Goal: Task Accomplishment & Management: Manage account settings

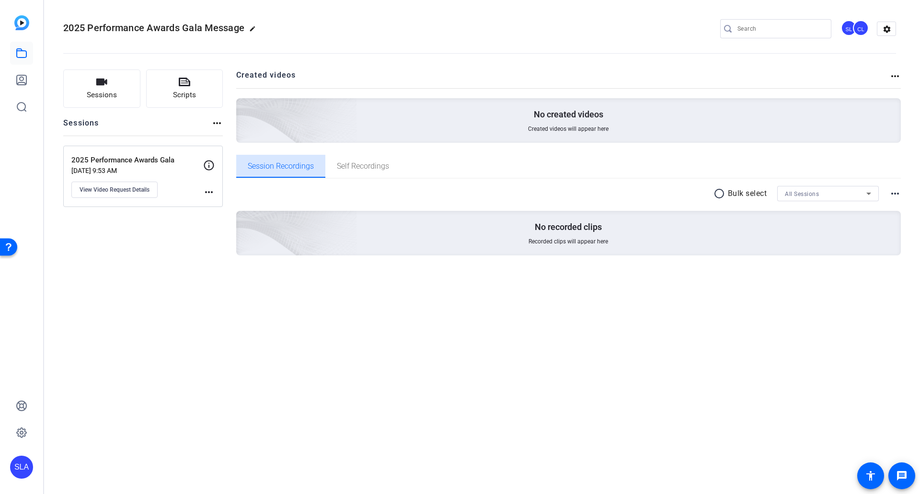
click at [291, 168] on span "Session Recordings" at bounding box center [281, 167] width 66 height 8
click at [23, 54] on icon at bounding box center [22, 53] width 12 height 12
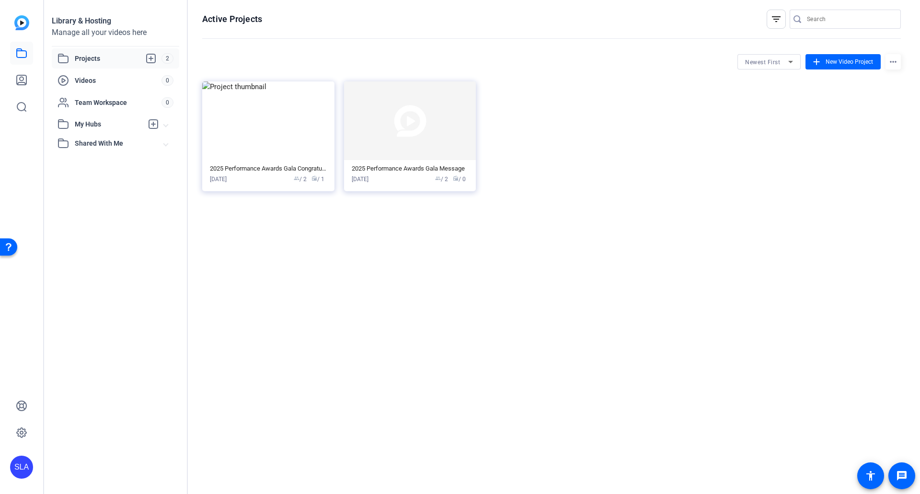
click at [115, 58] on span "Projects" at bounding box center [118, 59] width 87 height 12
click at [254, 122] on img at bounding box center [268, 120] width 132 height 79
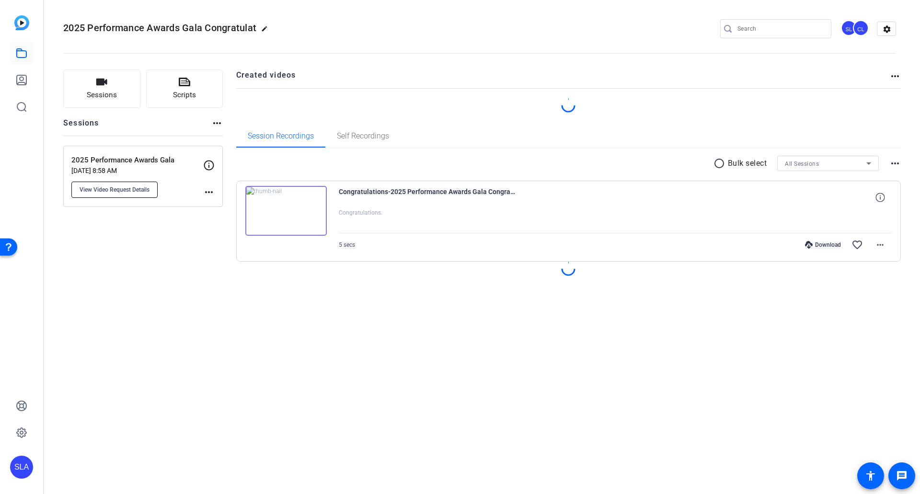
click at [143, 193] on span "View Video Request Details" at bounding box center [115, 190] width 70 height 8
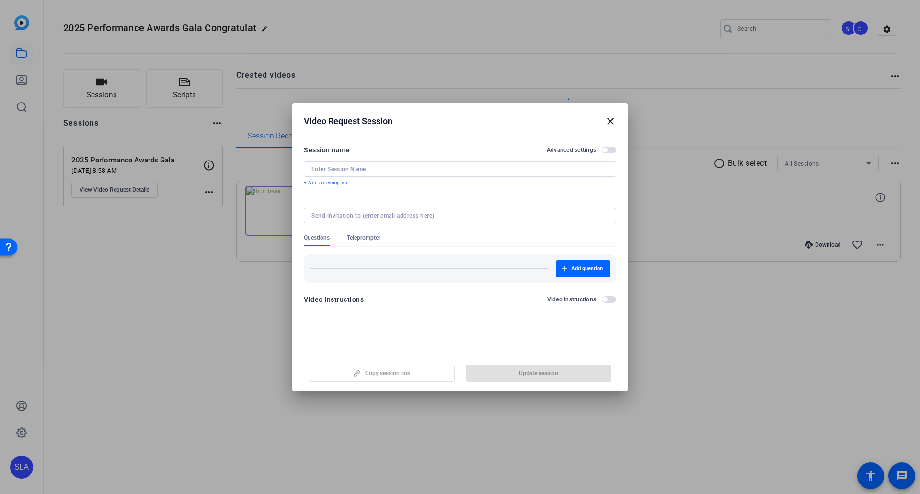
type input "2025 Performance Awards Gala"
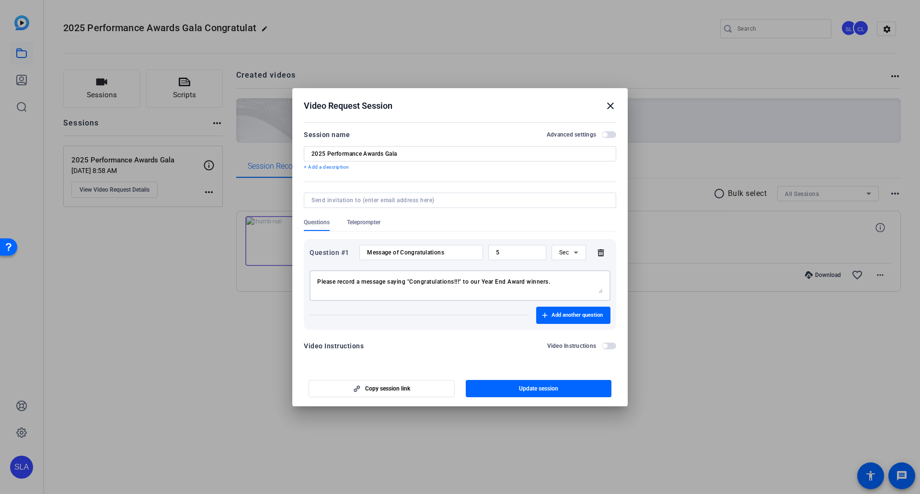
drag, startPoint x: 335, startPoint y: 282, endPoint x: 447, endPoint y: 284, distance: 112.2
click at [447, 284] on textarea "Please record a message saying "Congratulations!!!" to our Year End Award winne…" at bounding box center [460, 285] width 286 height 15
click at [407, 280] on textarea "Please record a message saying "Congratulations!!!" to our Year End Award winne…" at bounding box center [460, 285] width 286 height 15
click at [360, 290] on textarea "Please record a message saying either "Congratulations", "Well done", "Kudos" t…" at bounding box center [460, 285] width 286 height 15
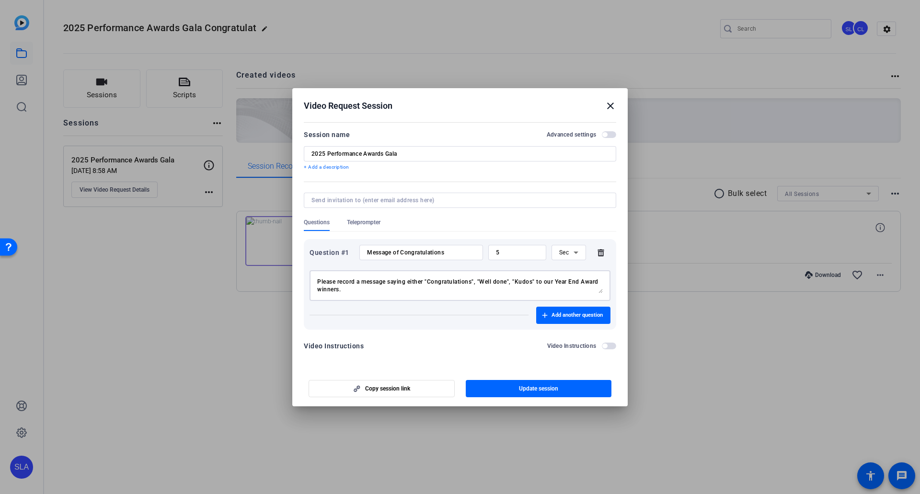
type textarea "Please record a message saying either "Congratulations", "Well done", "Kudos" t…"
click at [531, 254] on input "5" at bounding box center [517, 253] width 43 height 8
drag, startPoint x: 532, startPoint y: 254, endPoint x: 417, endPoint y: 247, distance: 115.7
click at [417, 247] on div "Question #1 Message of Congratulations 5 Sec" at bounding box center [460, 252] width 301 height 15
type input "3"
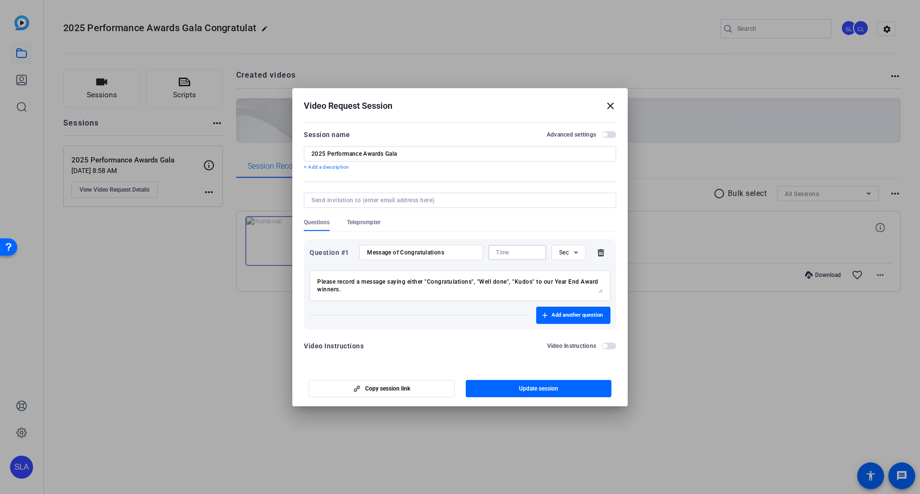
type input "4"
drag, startPoint x: 511, startPoint y: 254, endPoint x: 494, endPoint y: 254, distance: 16.3
click at [494, 254] on div at bounding box center [518, 252] width 58 height 15
type input "4"
type input "5"
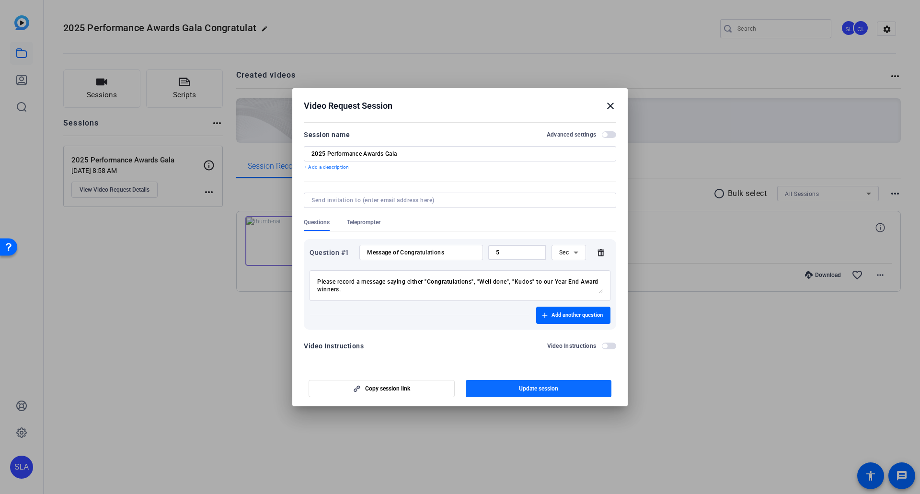
click at [559, 392] on span "Update session" at bounding box center [538, 389] width 39 height 8
click at [396, 388] on span "Copy session link" at bounding box center [387, 389] width 45 height 8
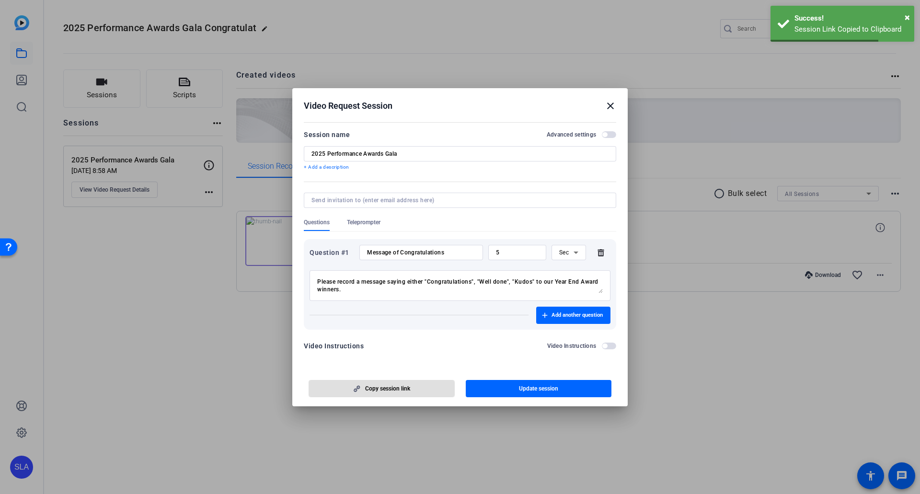
click at [608, 102] on mat-icon "close" at bounding box center [611, 106] width 12 height 12
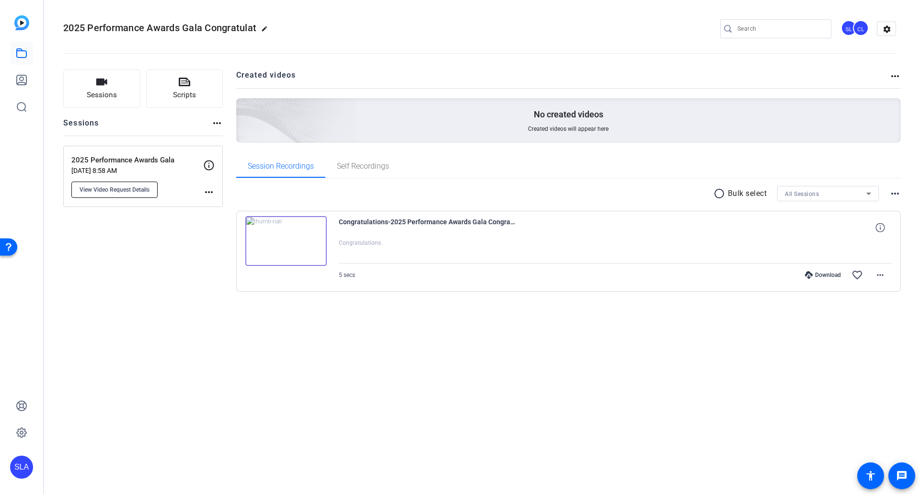
click at [126, 191] on span "View Video Request Details" at bounding box center [115, 190] width 70 height 8
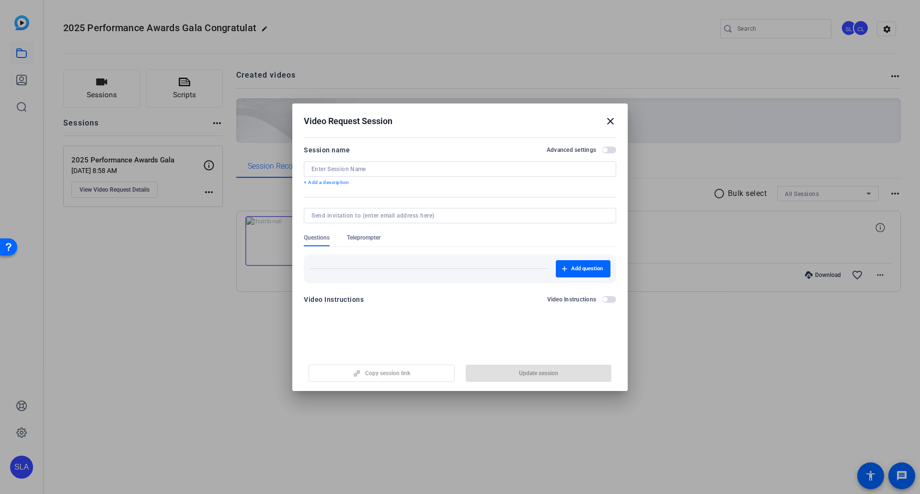
type input "2025 Performance Awards Gala"
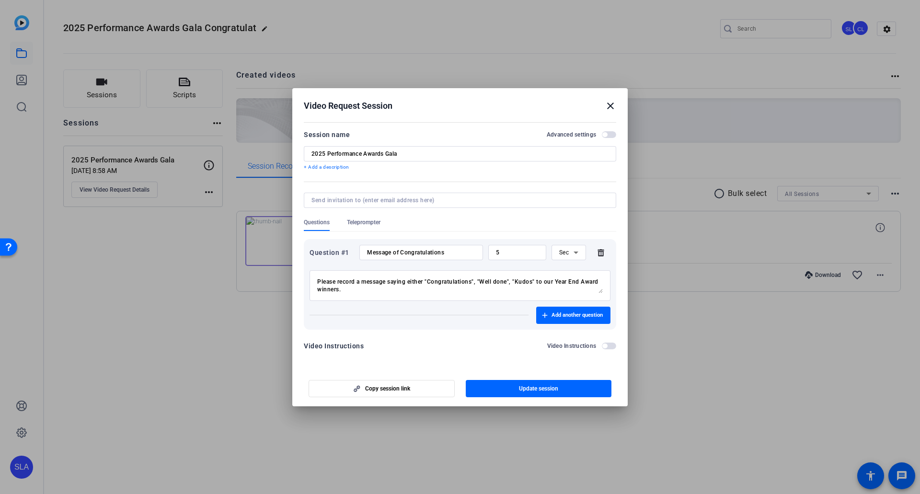
click at [525, 253] on input "5" at bounding box center [517, 253] width 43 height 8
drag, startPoint x: 535, startPoint y: 252, endPoint x: 416, endPoint y: 248, distance: 119.0
click at [416, 248] on div "Question #1 Message of Congratulations 5 Sec" at bounding box center [460, 252] width 301 height 15
type input "3"
click at [536, 389] on span "Update session" at bounding box center [538, 389] width 39 height 8
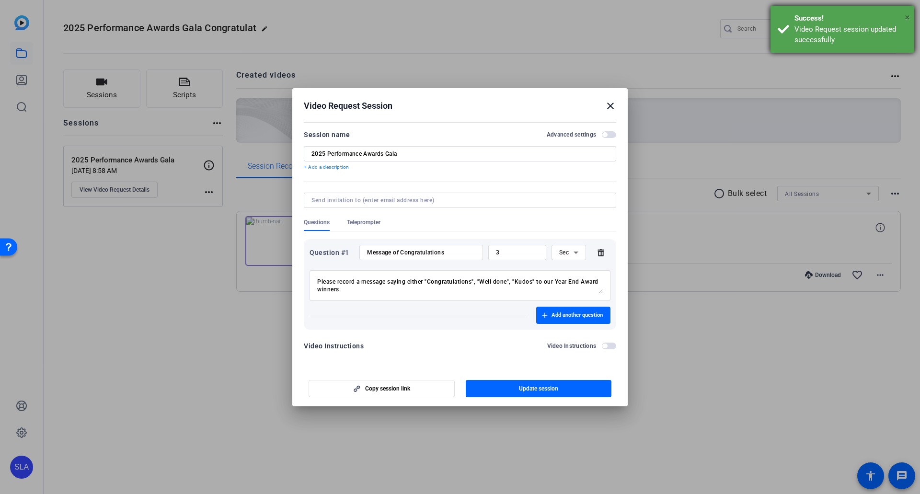
click at [909, 17] on span "×" at bounding box center [907, 18] width 5 height 12
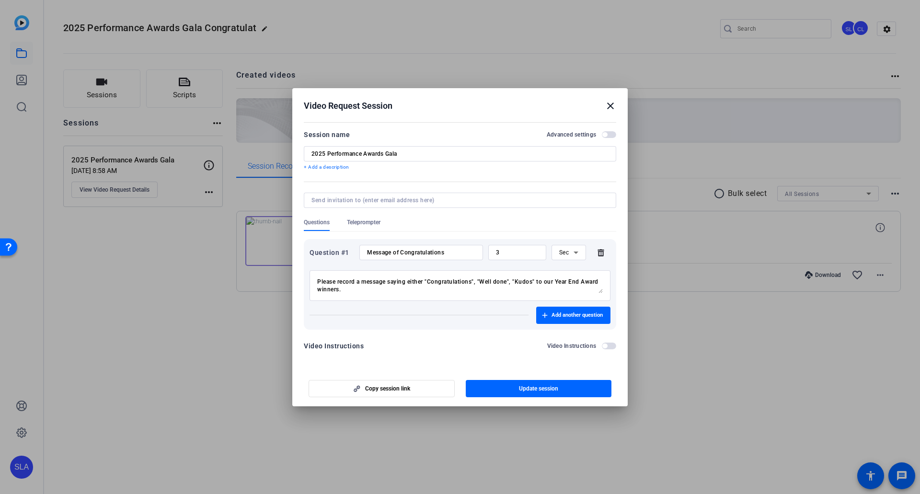
click at [613, 106] on mat-icon "close" at bounding box center [611, 106] width 12 height 12
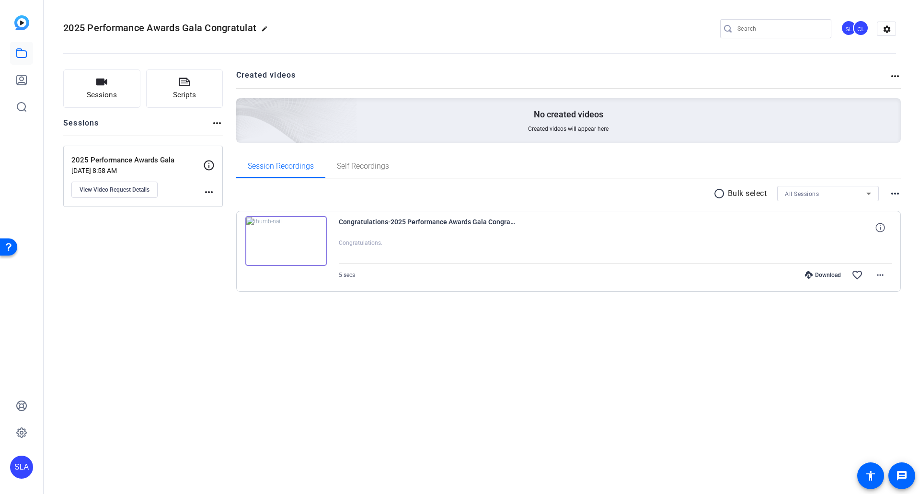
click at [163, 195] on div "2025 Performance Awards Gala [DATE] 8:58 AM View Video Request Details" at bounding box center [137, 176] width 132 height 43
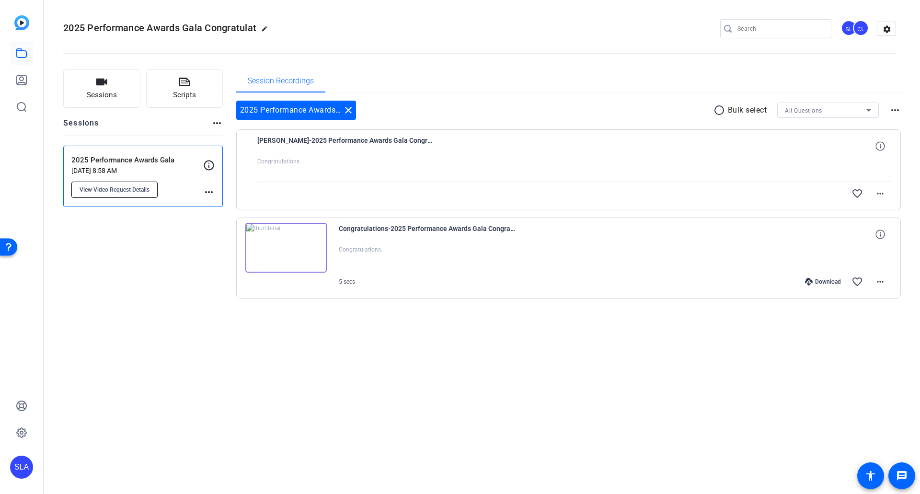
click at [122, 189] on span "View Video Request Details" at bounding box center [115, 190] width 70 height 8
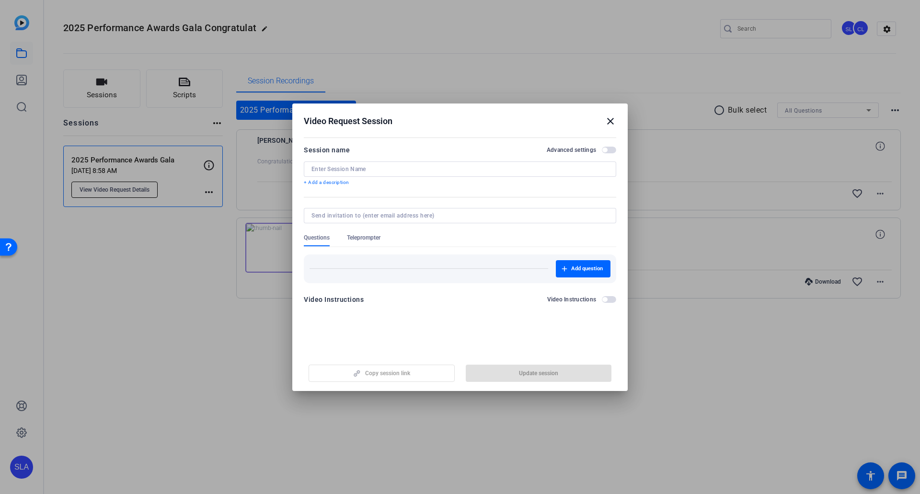
type input "2025 Performance Awards Gala"
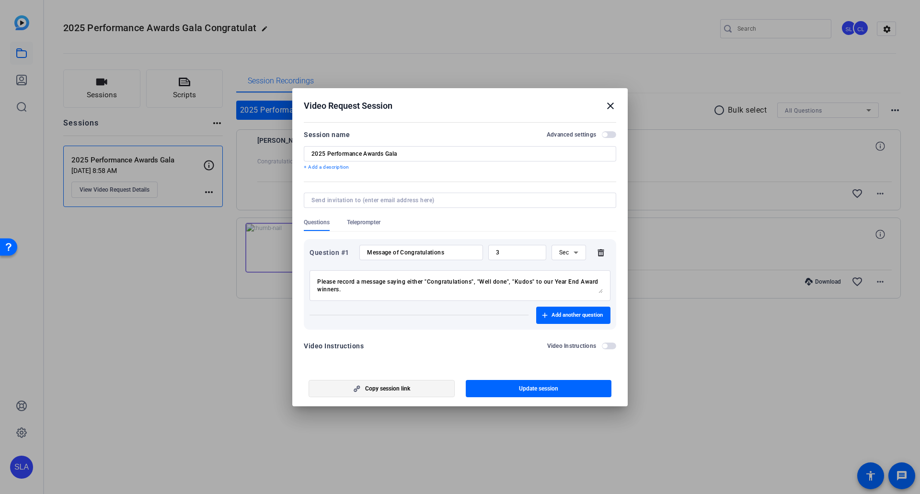
click at [375, 392] on span "Copy session link" at bounding box center [387, 389] width 45 height 8
drag, startPoint x: 518, startPoint y: 255, endPoint x: 454, endPoint y: 248, distance: 64.1
click at [454, 248] on div "Question #1 Message of Congratulations 3 Sec" at bounding box center [460, 252] width 301 height 15
type input "5"
click at [526, 387] on span "Update session" at bounding box center [538, 389] width 39 height 8
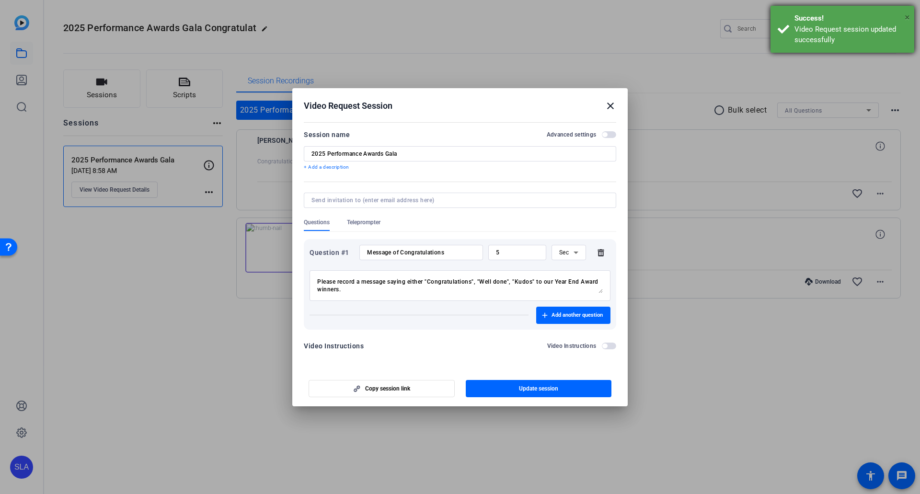
click at [907, 17] on span "×" at bounding box center [907, 18] width 5 height 12
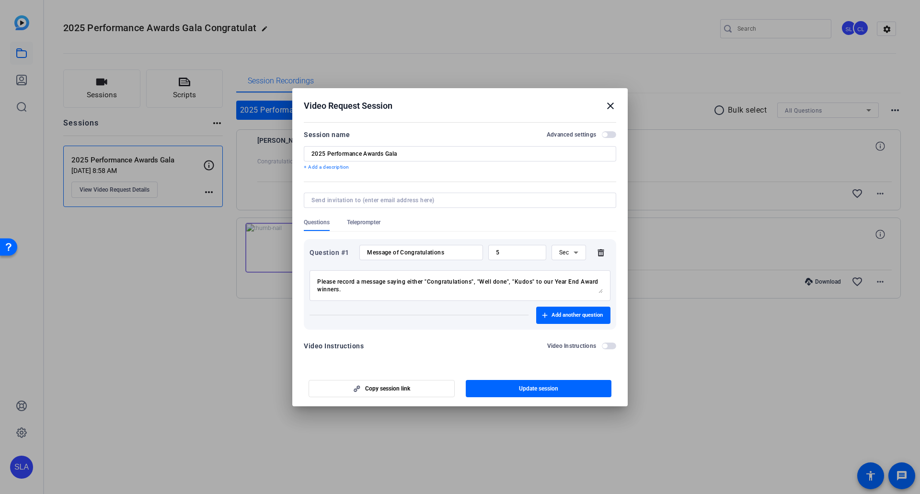
click at [610, 106] on mat-icon "close" at bounding box center [611, 106] width 12 height 12
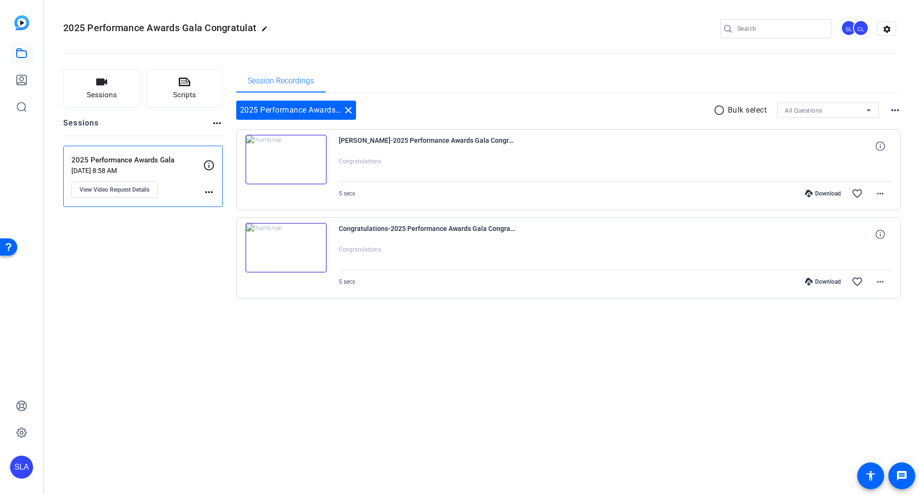
click at [283, 162] on img at bounding box center [285, 160] width 81 height 50
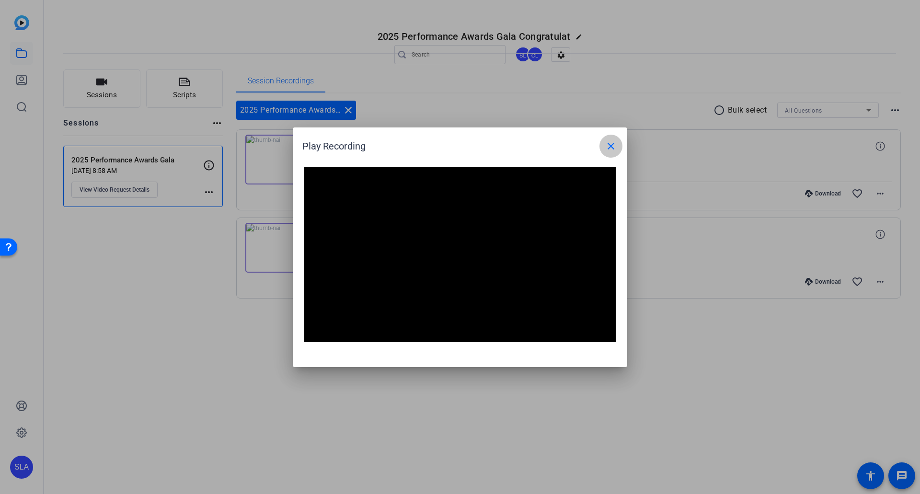
click at [615, 146] on mat-icon "close" at bounding box center [611, 146] width 12 height 12
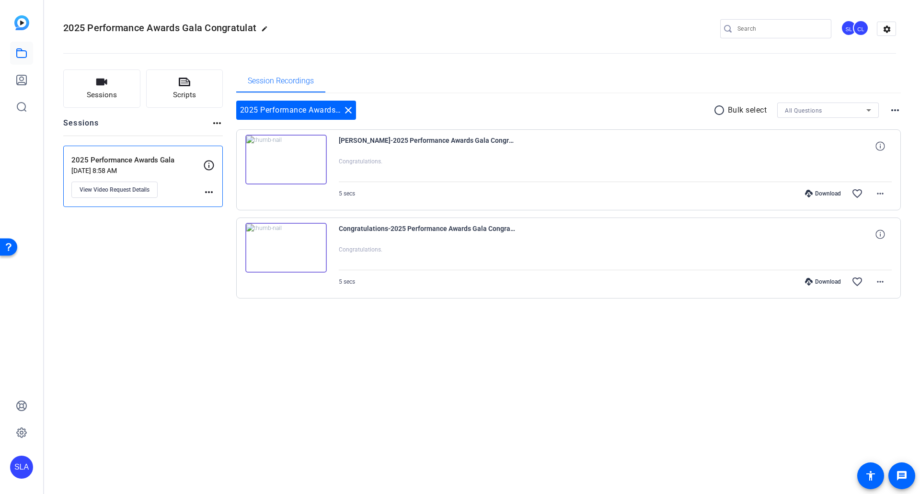
click at [289, 246] on img at bounding box center [285, 248] width 81 height 50
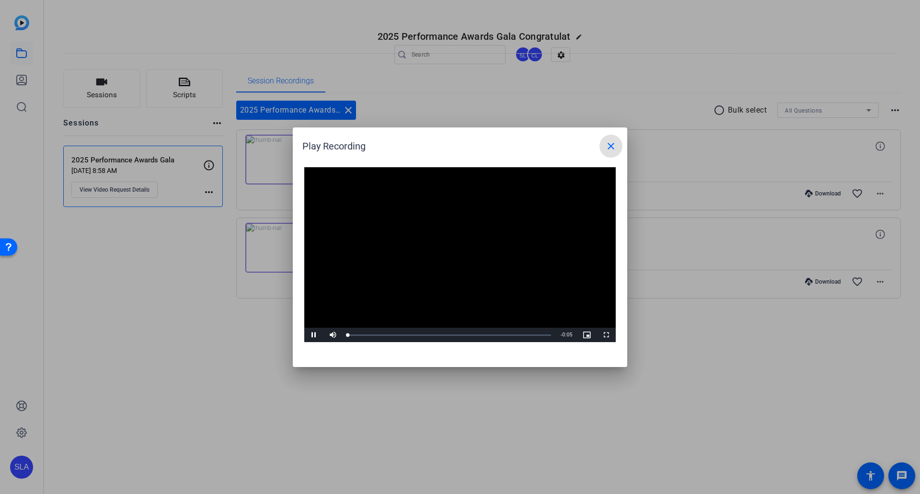
click at [445, 245] on video "Video Player" at bounding box center [460, 254] width 312 height 175
click at [314, 335] on span "Video Player" at bounding box center [313, 335] width 19 height 0
click at [610, 147] on mat-icon "close" at bounding box center [611, 146] width 12 height 12
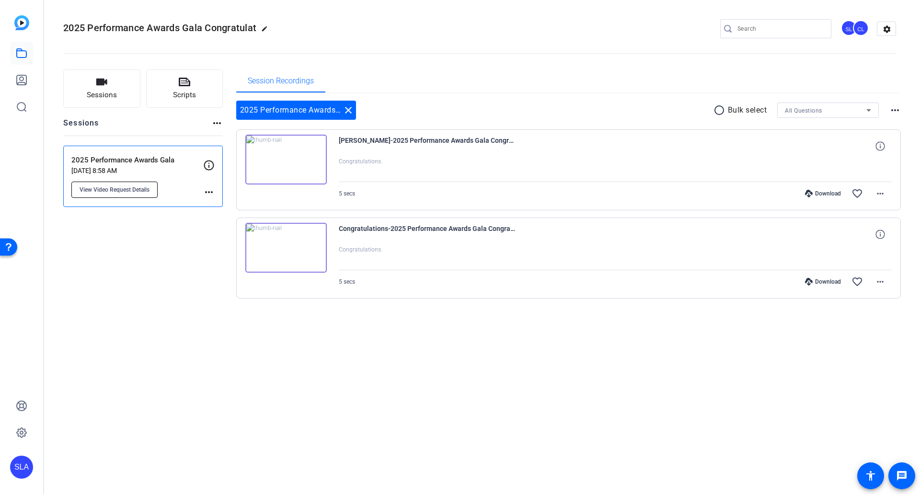
click at [147, 191] on span "View Video Request Details" at bounding box center [115, 190] width 70 height 8
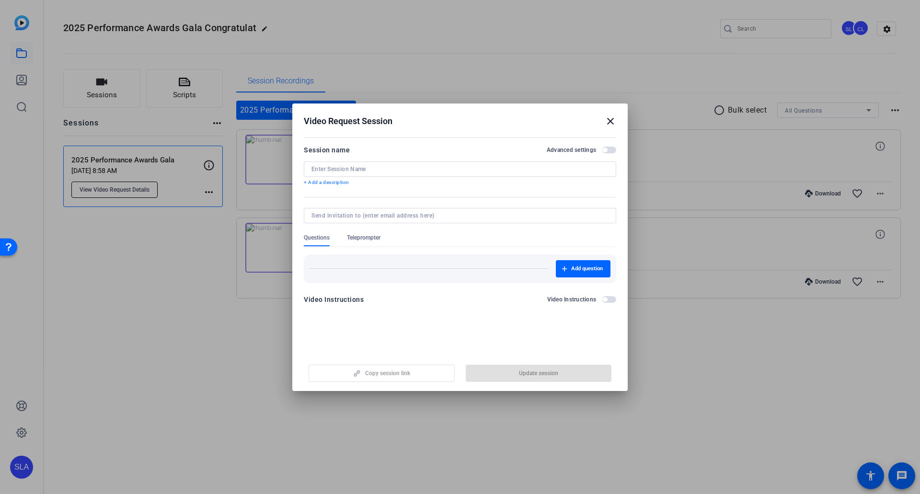
type input "2025 Performance Awards Gala"
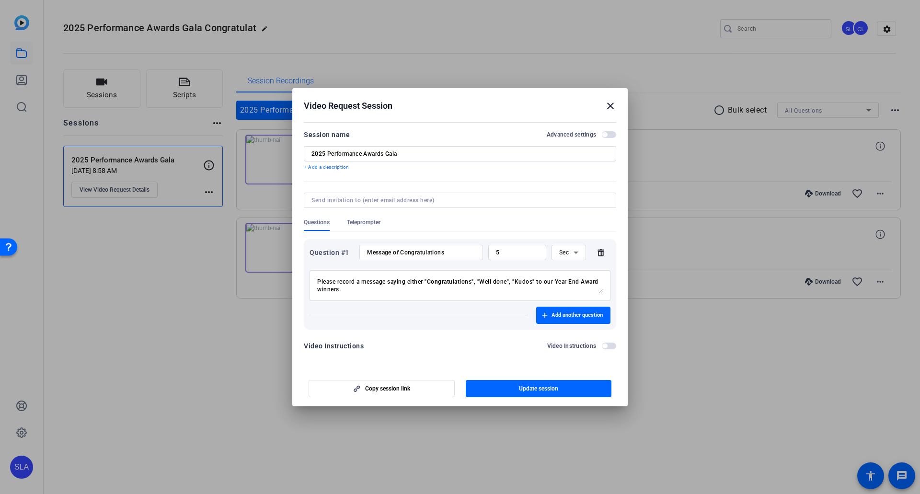
click at [519, 256] on input "5" at bounding box center [517, 253] width 43 height 8
drag, startPoint x: 499, startPoint y: 254, endPoint x: 449, endPoint y: 254, distance: 50.3
click at [449, 254] on div "Question #1 Message of Congratulations 5 Sec" at bounding box center [460, 252] width 301 height 15
type input "4"
click at [558, 393] on span "button" at bounding box center [539, 388] width 146 height 23
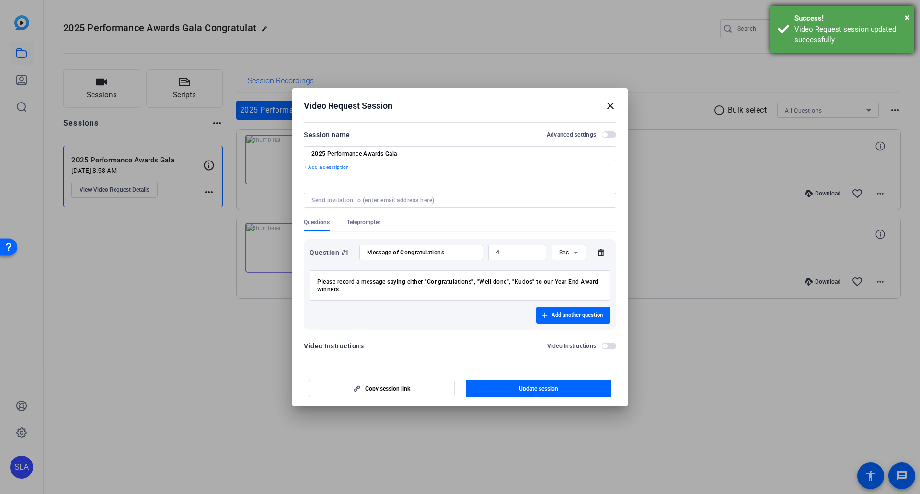
click at [905, 14] on div "Success!" at bounding box center [851, 18] width 113 height 11
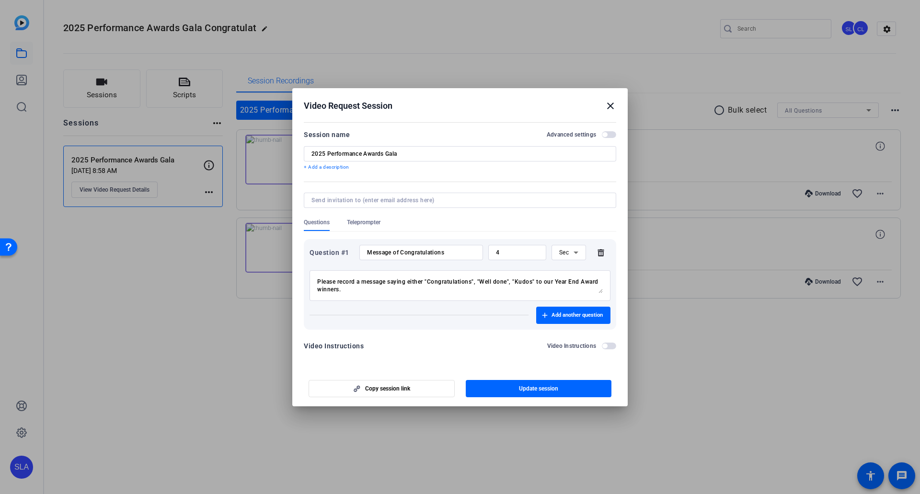
click at [610, 106] on mat-icon "close" at bounding box center [611, 106] width 12 height 12
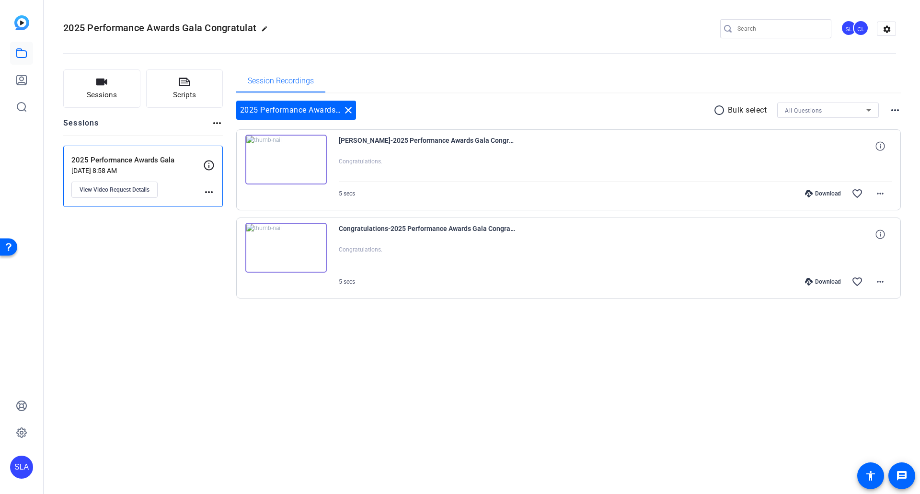
click at [354, 349] on div "2025 Performance Awards Gala Congratulat edit SL CL settings Sessions Scripts S…" at bounding box center [482, 247] width 876 height 494
click at [136, 187] on span "View Video Request Details" at bounding box center [115, 190] width 70 height 8
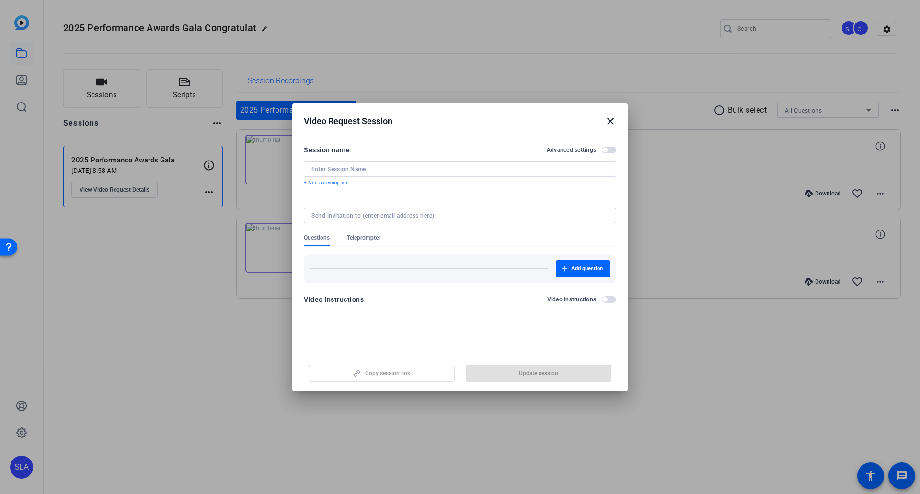
type input "2025 Performance Awards Gala"
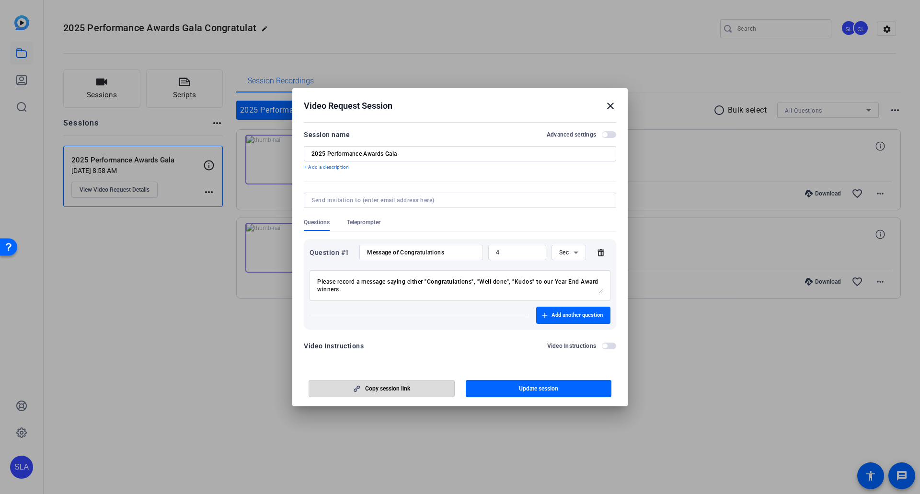
click at [426, 386] on span "button" at bounding box center [381, 388] width 145 height 23
click at [536, 282] on textarea "Please record a message saying either "Congratulations", "Well done", "Kudos" t…" at bounding box center [460, 285] width 286 height 15
type textarea "Please record a message saying either "Congratulations", "Well done", "Kudos", …"
click at [502, 384] on span "button" at bounding box center [539, 388] width 146 height 23
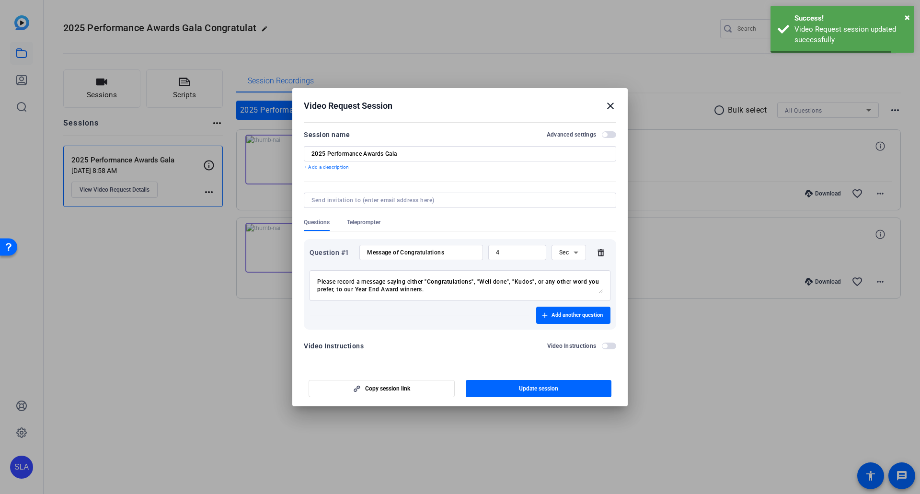
click at [609, 105] on mat-icon "close" at bounding box center [611, 106] width 12 height 12
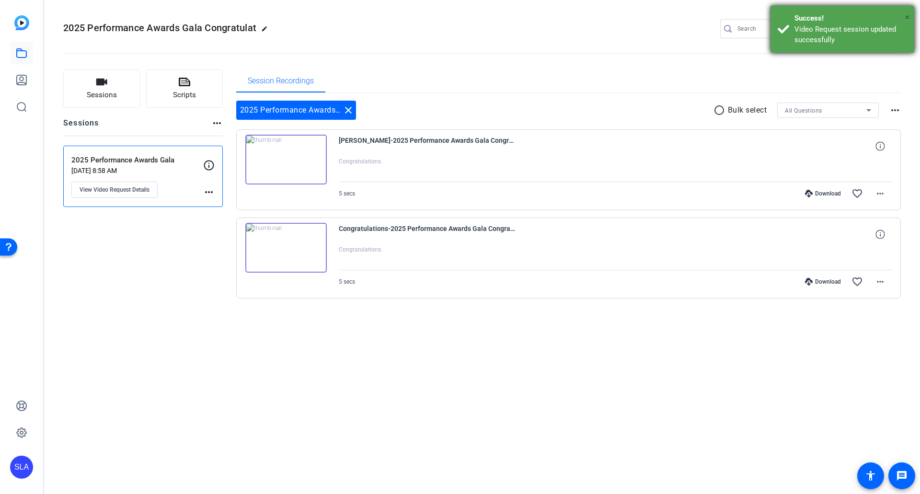
click at [906, 17] on span "×" at bounding box center [907, 18] width 5 height 12
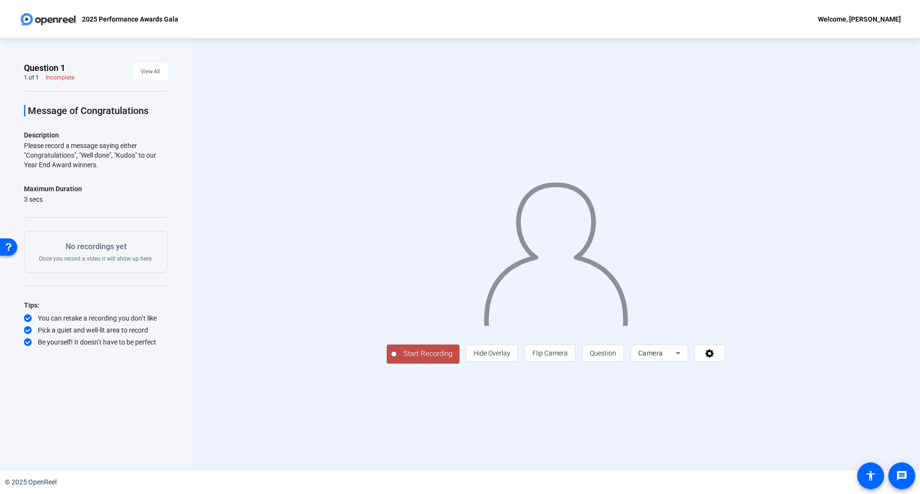
click at [396, 360] on span "Start Recording" at bounding box center [427, 354] width 63 height 11
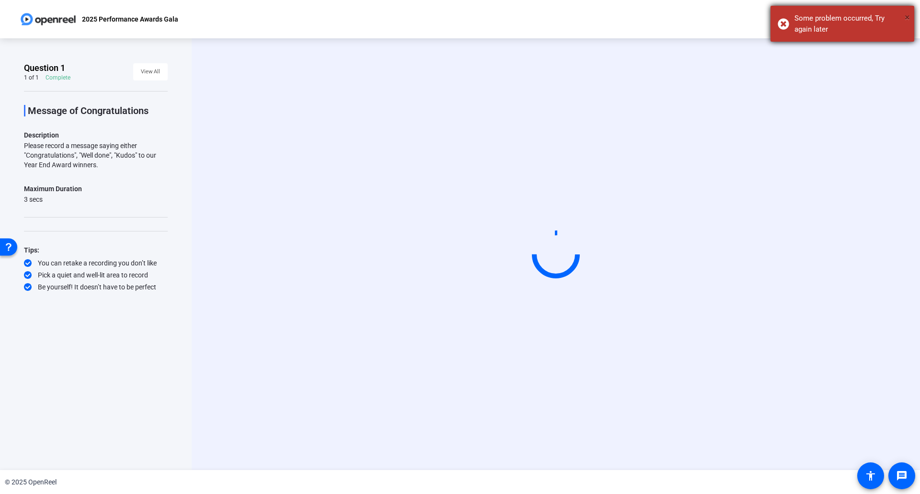
click at [907, 16] on span "×" at bounding box center [907, 18] width 5 height 12
